Goal: Navigation & Orientation: Find specific page/section

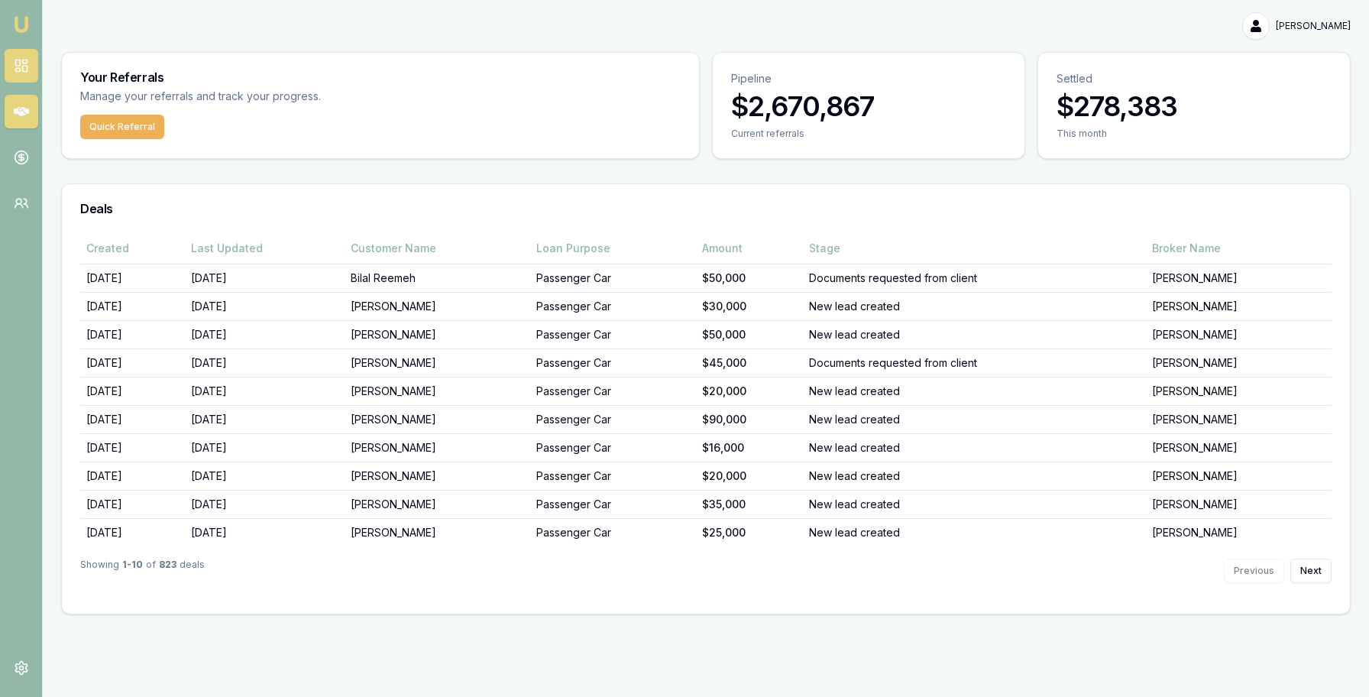
click at [24, 60] on rect at bounding box center [24, 61] width 5 height 3
